Goal: Find specific fact: Find specific fact

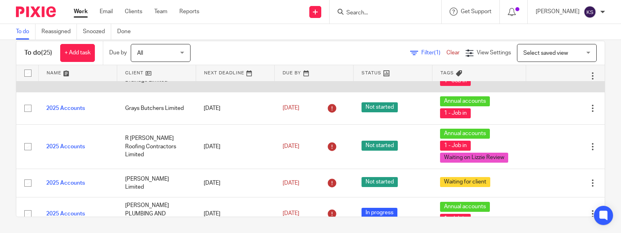
scroll to position [319, 0]
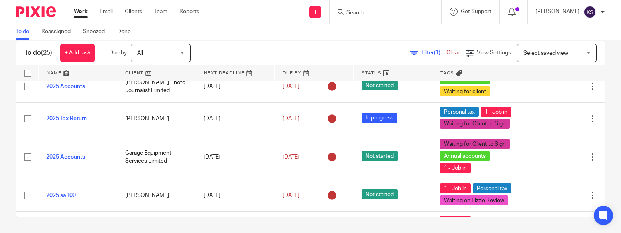
click at [414, 12] on input "Search" at bounding box center [382, 13] width 72 height 7
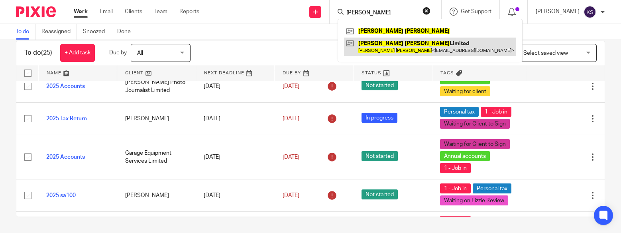
type input "[PERSON_NAME]"
click at [384, 42] on link at bounding box center [430, 46] width 172 height 18
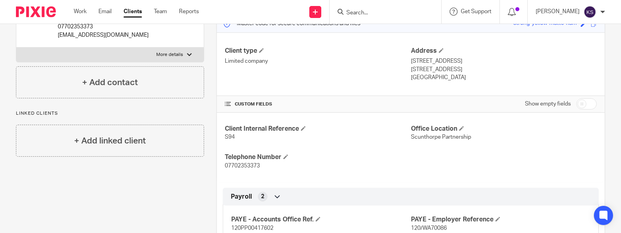
scroll to position [80, 0]
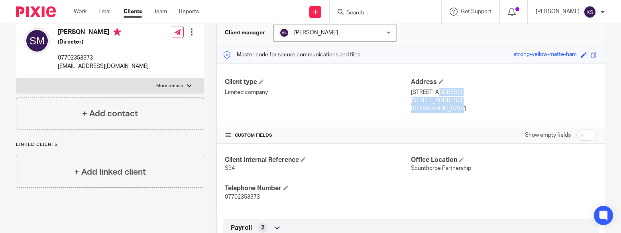
drag, startPoint x: 430, startPoint y: 107, endPoint x: 407, endPoint y: 91, distance: 27.8
click at [411, 91] on div "Address [STREET_ADDRESS] [STREET_ADDRESS] [GEOGRAPHIC_DATA]" at bounding box center [504, 95] width 186 height 35
copy div "[STREET_ADDRESS]"
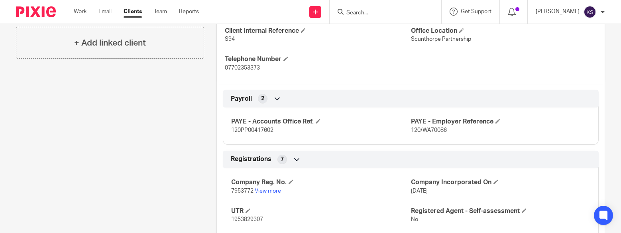
scroll to position [239, 0]
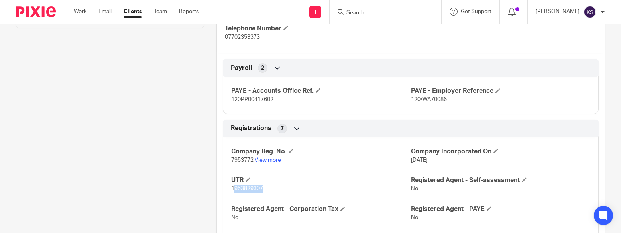
drag, startPoint x: 266, startPoint y: 187, endPoint x: 231, endPoint y: 189, distance: 34.3
click at [231, 189] on p "1953829307" at bounding box center [321, 188] width 180 height 8
copy span "953829307"
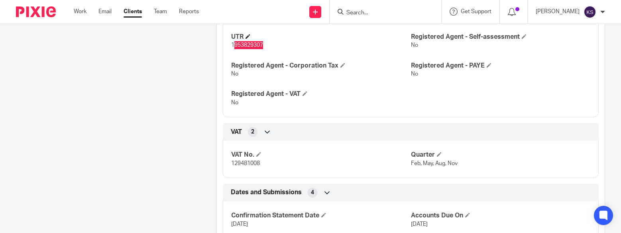
scroll to position [399, 0]
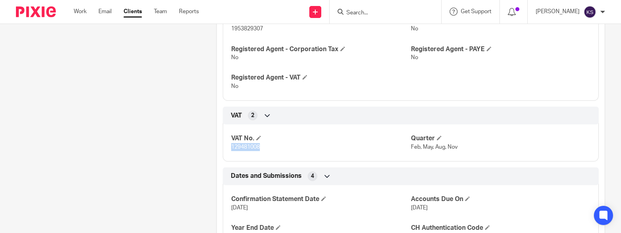
drag, startPoint x: 263, startPoint y: 148, endPoint x: 230, endPoint y: 144, distance: 33.0
click at [231, 144] on p "129481008" at bounding box center [321, 147] width 180 height 8
copy span "129481008"
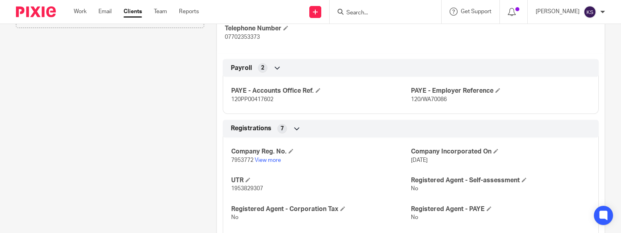
scroll to position [160, 0]
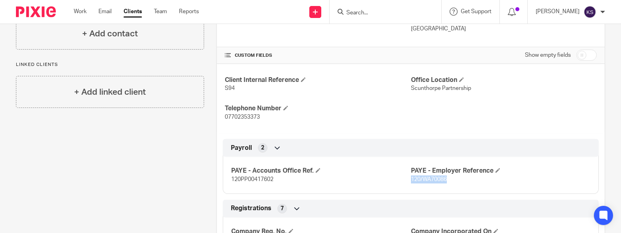
drag, startPoint x: 450, startPoint y: 180, endPoint x: 407, endPoint y: 179, distance: 42.7
click at [411, 179] on p "120/WA70086" at bounding box center [501, 179] width 180 height 8
copy span "120/WA70086"
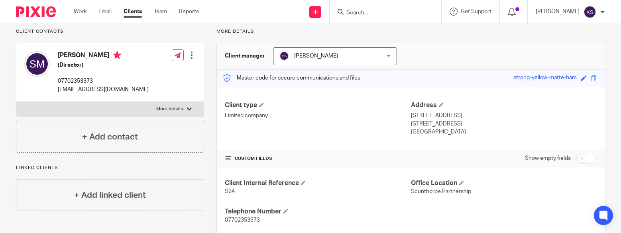
scroll to position [0, 0]
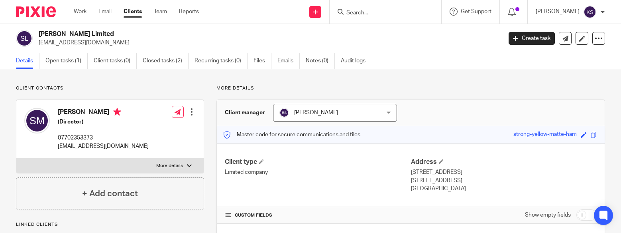
click at [400, 13] on input "Search" at bounding box center [382, 13] width 72 height 7
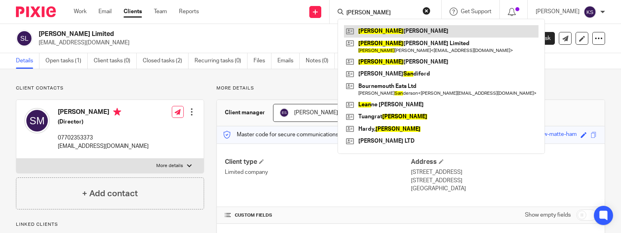
type input "SEAN"
click at [406, 33] on link at bounding box center [441, 31] width 195 height 12
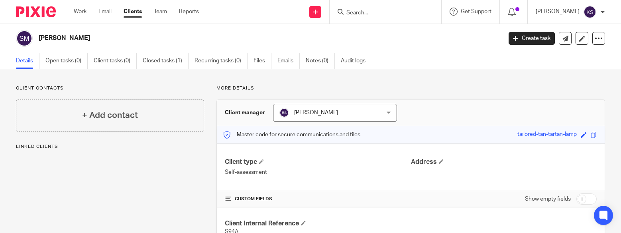
drag, startPoint x: 0, startPoint y: 0, endPoint x: 350, endPoint y: 44, distance: 353.0
click at [350, 44] on div "[PERSON_NAME]" at bounding box center [256, 38] width 481 height 17
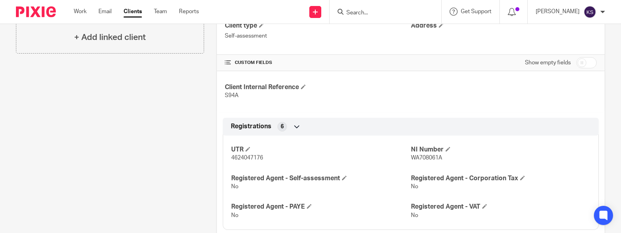
scroll to position [155, 0]
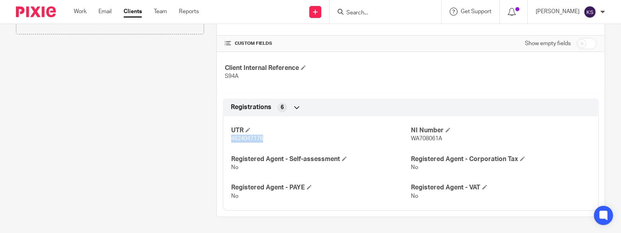
drag, startPoint x: 268, startPoint y: 139, endPoint x: 225, endPoint y: 140, distance: 42.3
click at [225, 140] on div "UTR 4624047176 NI Number WA708061A Registered Agent - Self-assessment No Regist…" at bounding box center [411, 160] width 376 height 100
copy span "4624047176"
click at [418, 140] on span "WA708061A" at bounding box center [426, 139] width 31 height 6
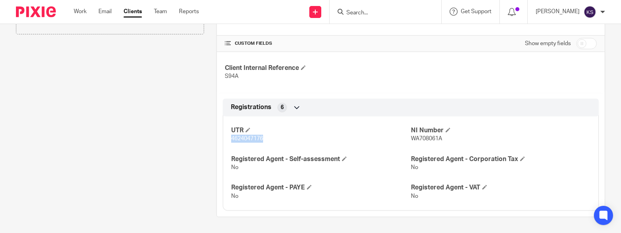
click at [411, 139] on span "WA708061A" at bounding box center [426, 139] width 31 height 6
click at [411, 138] on span "WA708061A" at bounding box center [426, 139] width 31 height 6
click at [435, 142] on p "WA708061A" at bounding box center [501, 138] width 180 height 8
click at [437, 136] on span "WA708061A" at bounding box center [426, 139] width 31 height 6
drag, startPoint x: 437, startPoint y: 136, endPoint x: 429, endPoint y: 133, distance: 9.0
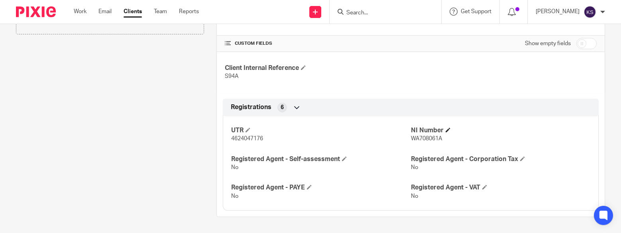
click at [424, 133] on div "NI Number WA708061A" at bounding box center [501, 134] width 180 height 17
click at [398, 137] on p "4624047176" at bounding box center [321, 138] width 180 height 8
click at [421, 141] on span "WA708061A" at bounding box center [426, 139] width 31 height 6
drag, startPoint x: 450, startPoint y: 139, endPoint x: 407, endPoint y: 138, distance: 42.7
click at [411, 138] on p "WA708061A" at bounding box center [501, 138] width 180 height 8
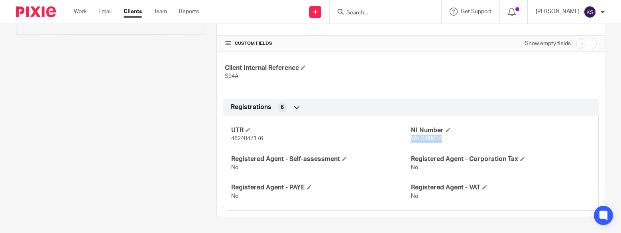
copy span "WA708061A"
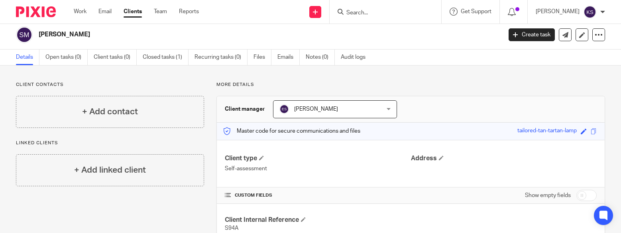
scroll to position [0, 0]
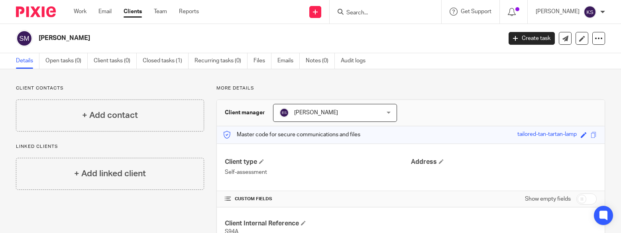
click at [410, 10] on input "Search" at bounding box center [382, 13] width 72 height 7
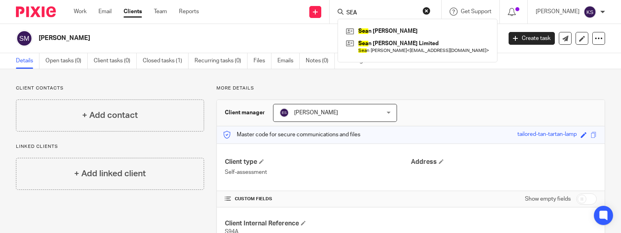
type input "SEA"
